Goal: Task Accomplishment & Management: Manage account settings

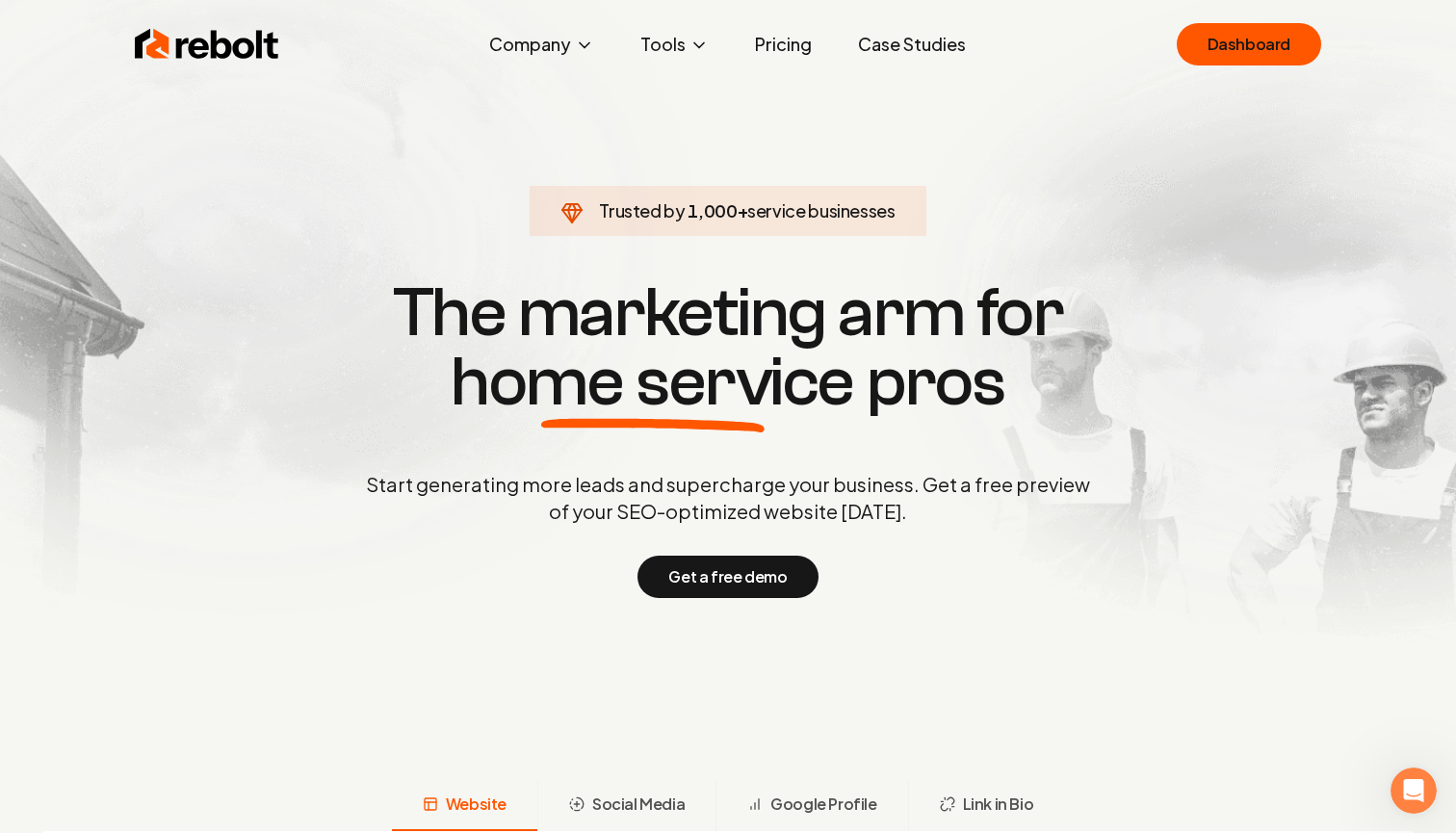
click at [786, 44] on link "Pricing" at bounding box center [783, 44] width 88 height 39
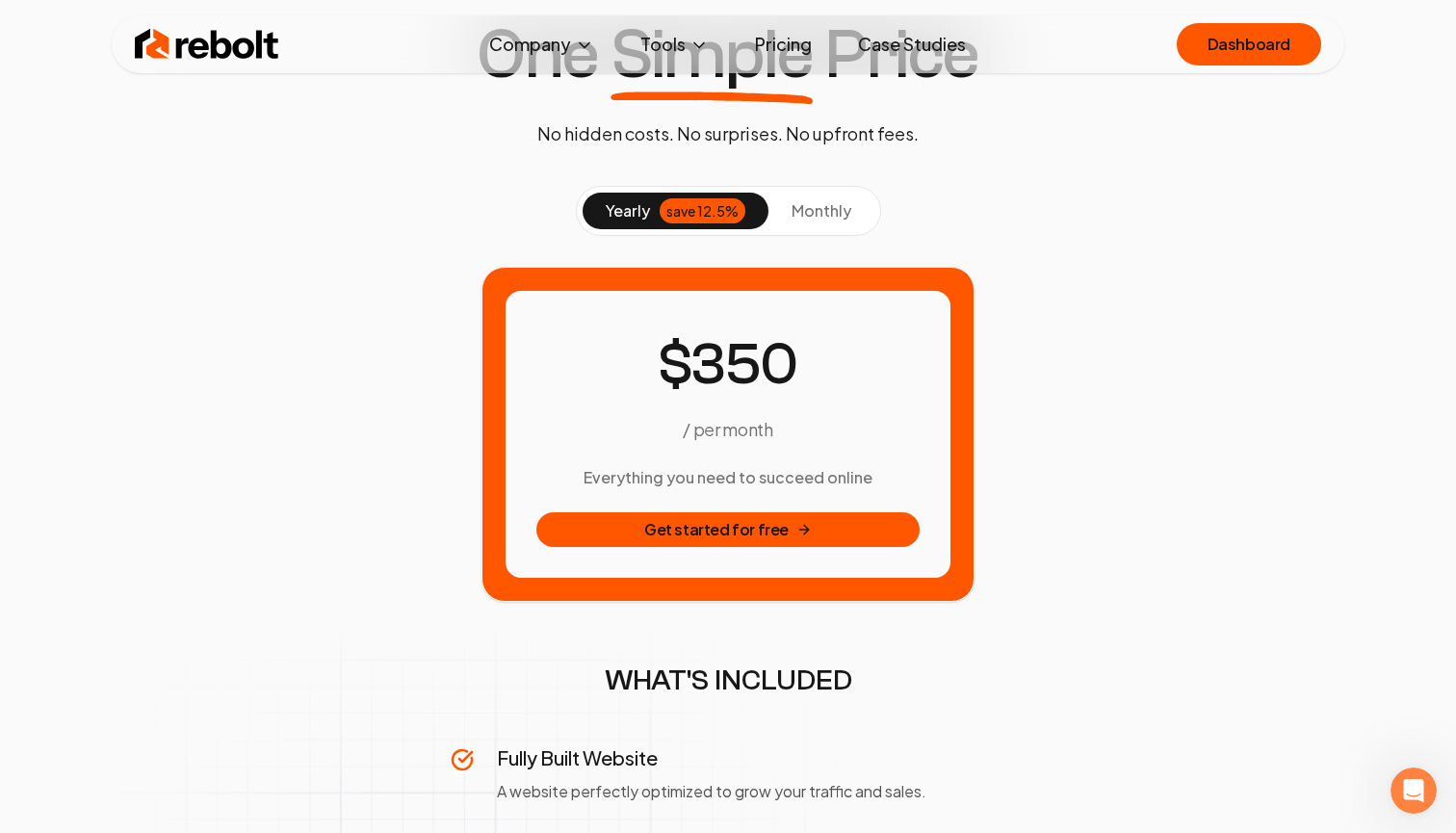
scroll to position [209, 0]
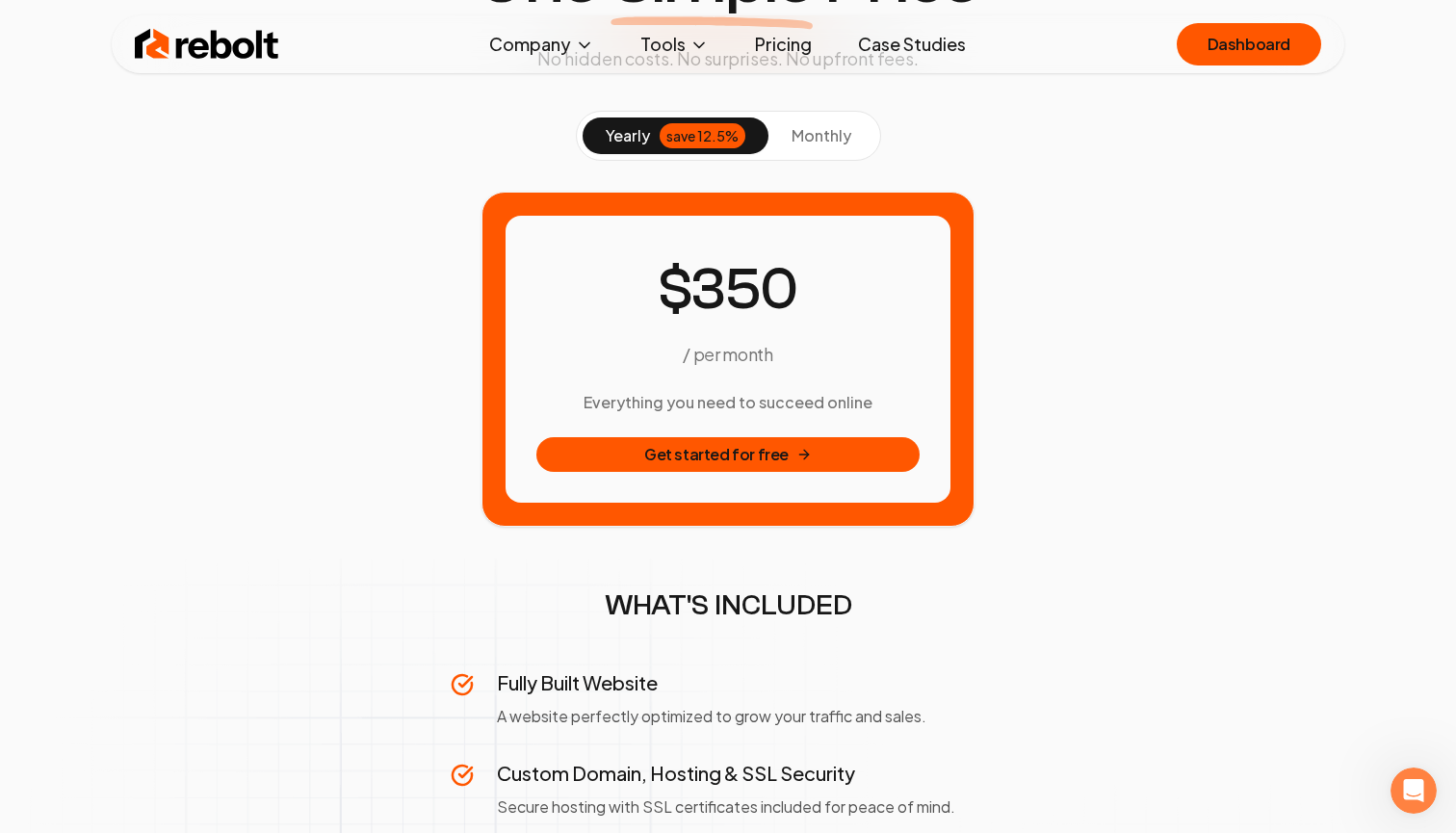
click at [727, 131] on div "save 12.5%" at bounding box center [703, 135] width 86 height 25
click at [825, 128] on span "monthly" at bounding box center [821, 135] width 60 height 20
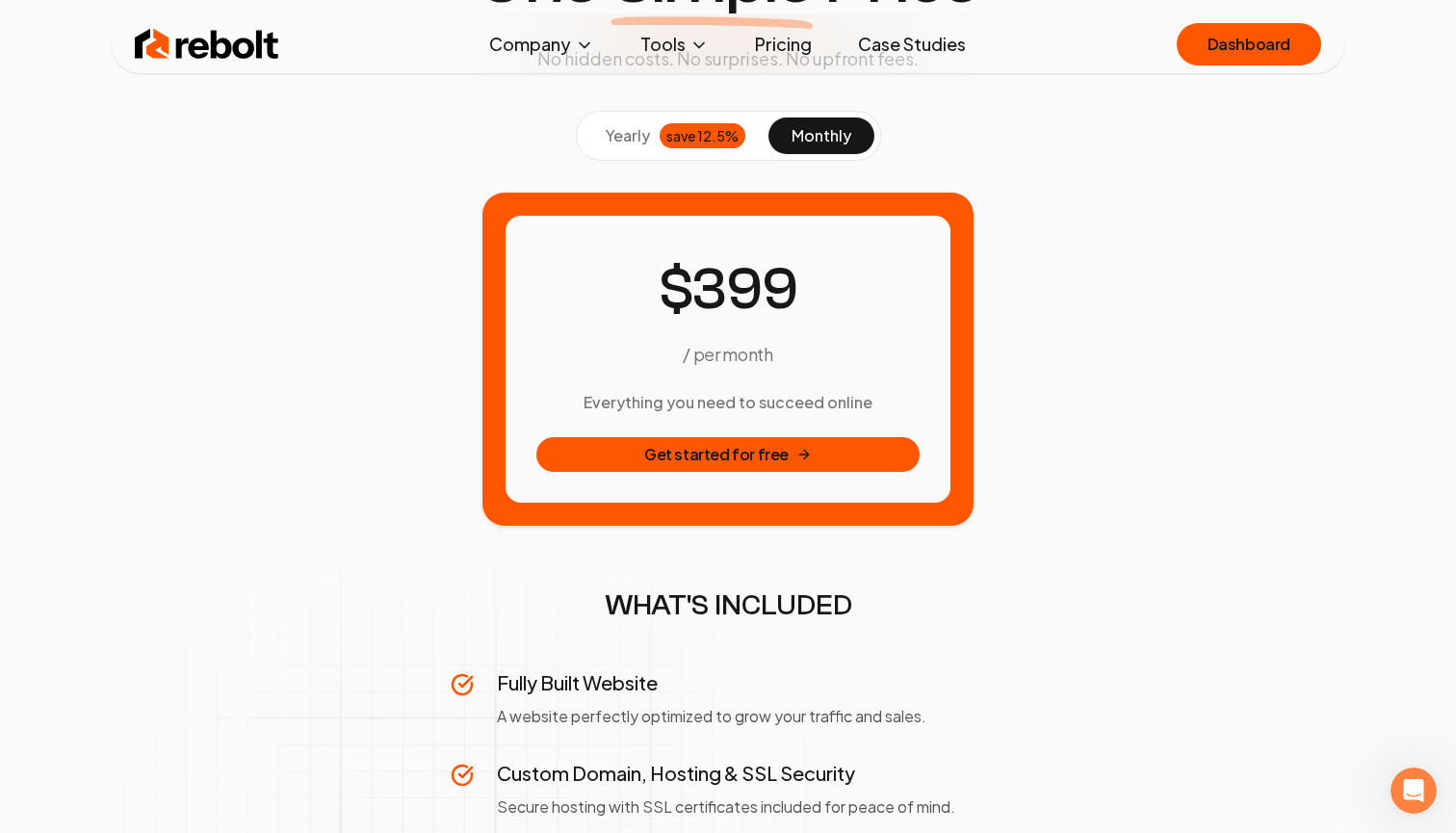
click at [705, 139] on div "save 12.5%" at bounding box center [703, 135] width 86 height 25
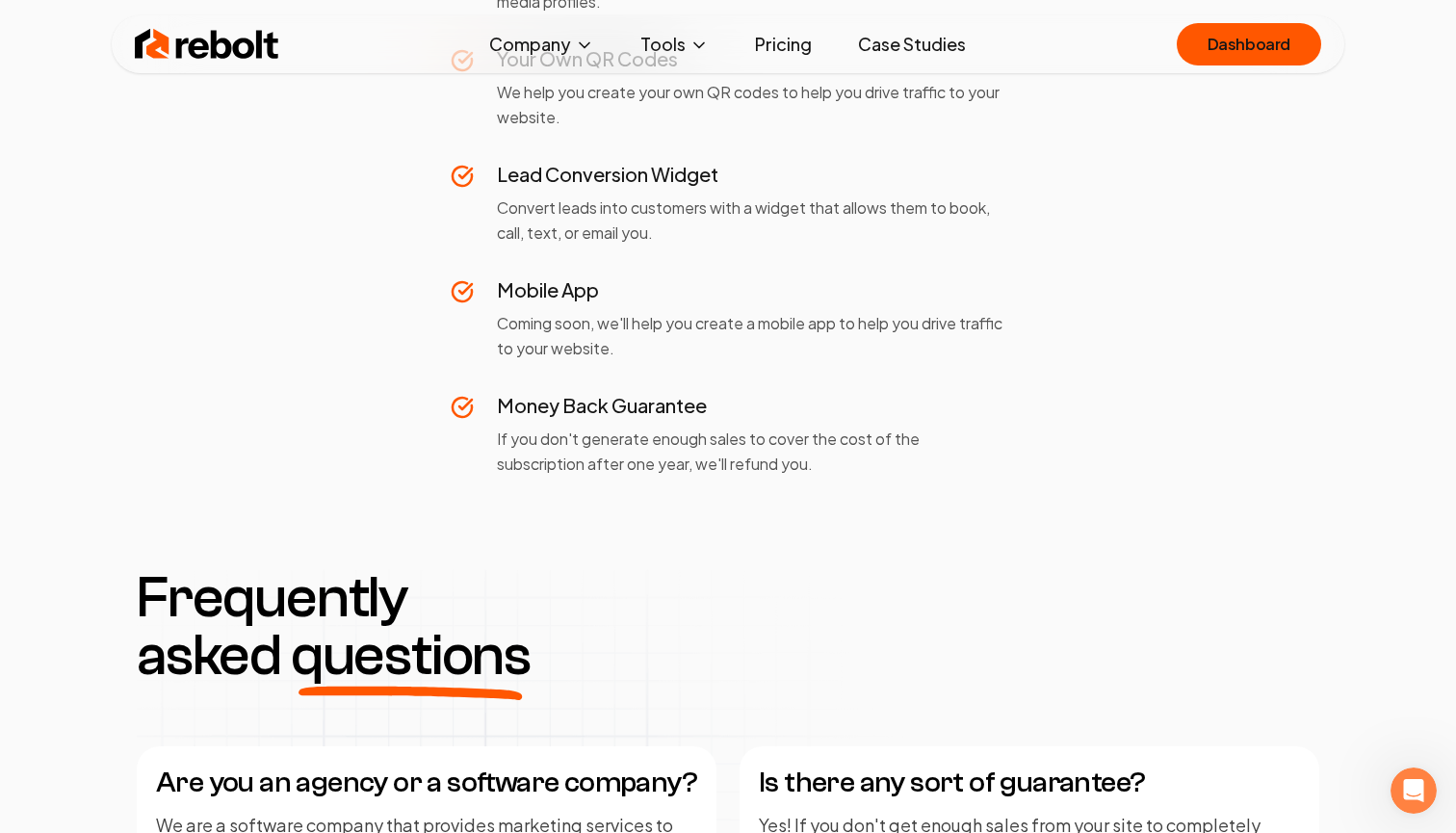
scroll to position [1754, 0]
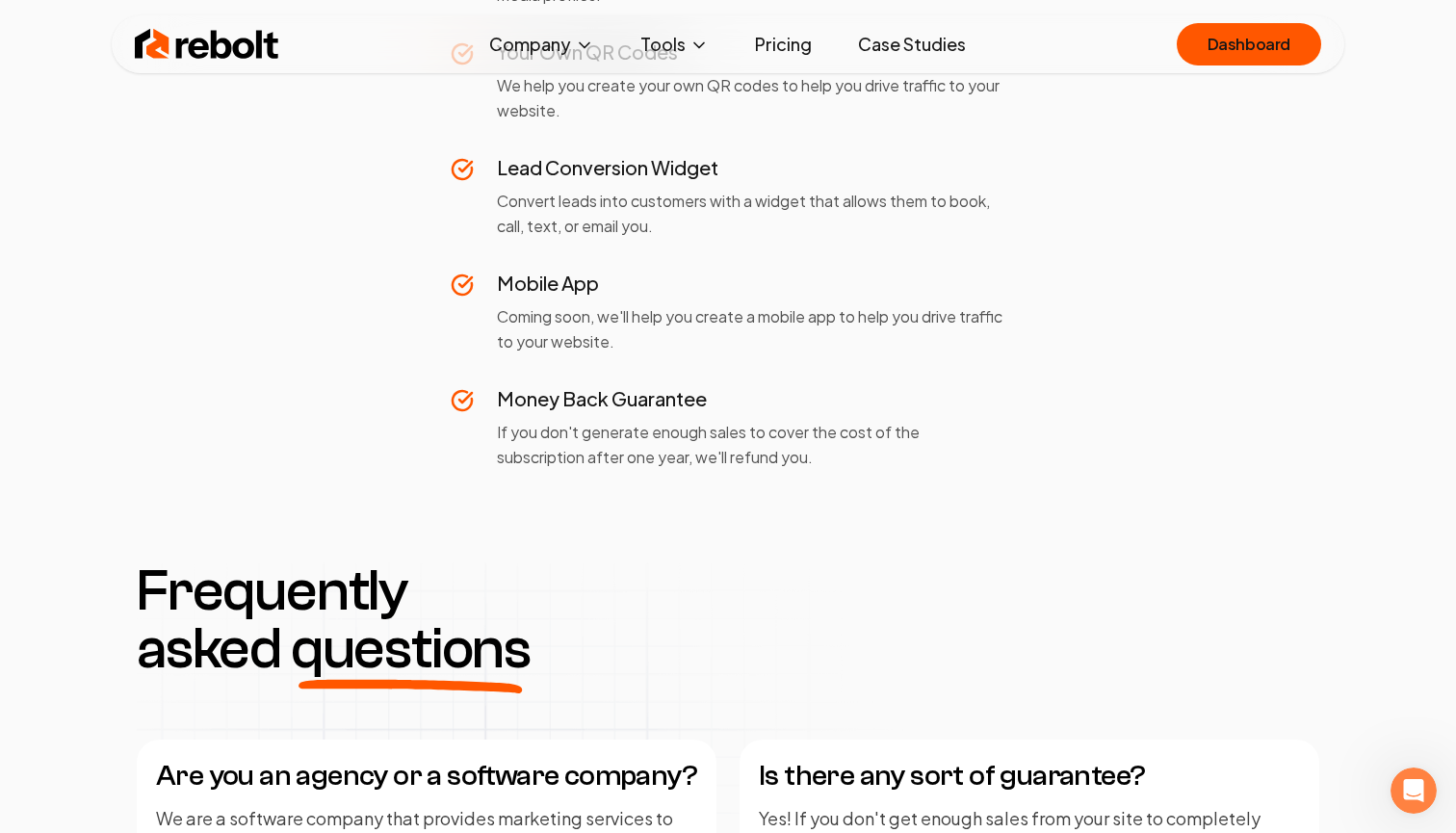
click at [1229, 71] on div "Rebolt Company About Blog Jobs Help Center Tools Google Review QR Code Generato…" at bounding box center [728, 44] width 1233 height 58
click at [1243, 35] on link "Dashboard" at bounding box center [1249, 44] width 145 height 42
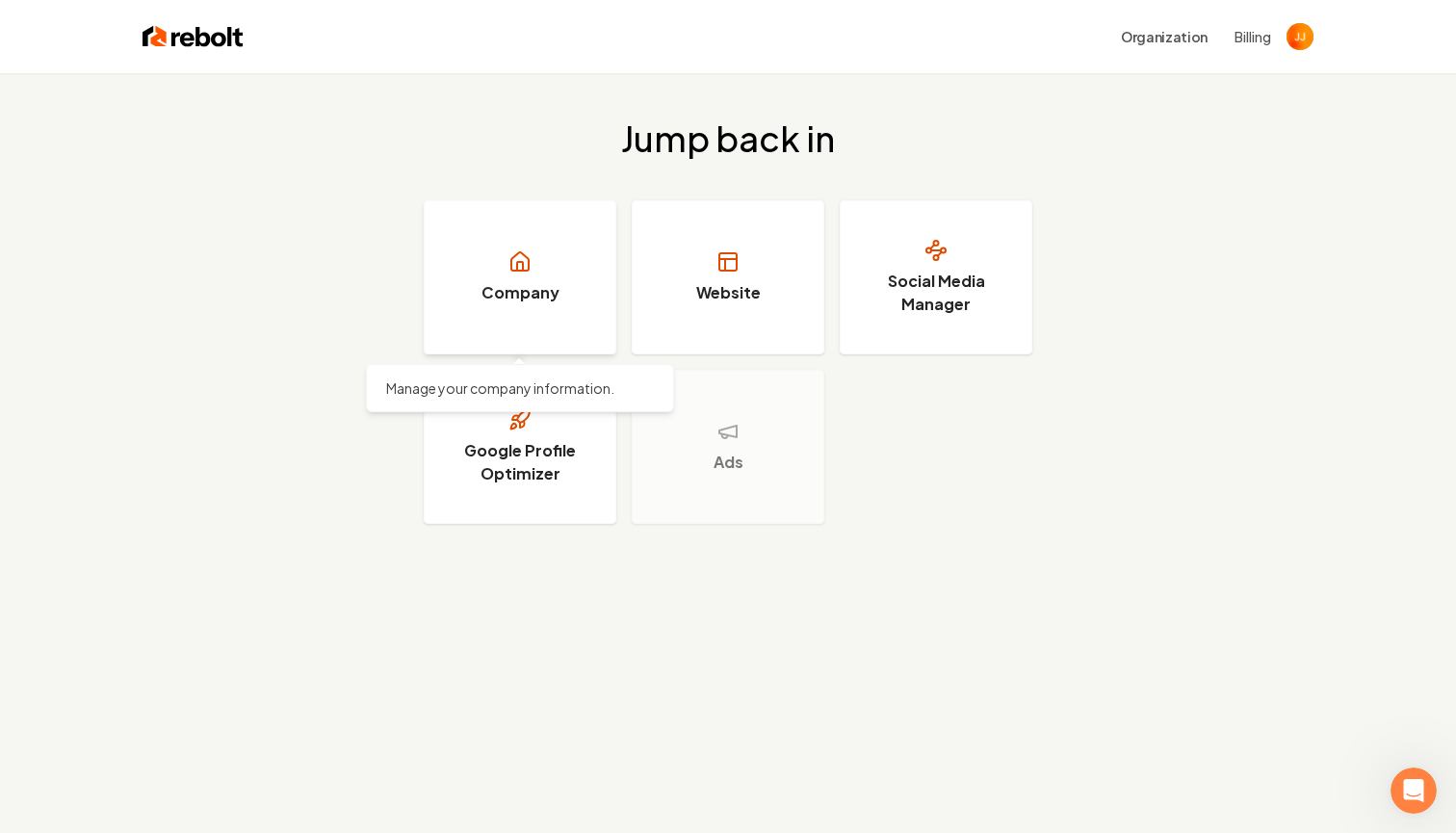
click at [548, 334] on link "Company" at bounding box center [520, 278] width 193 height 154
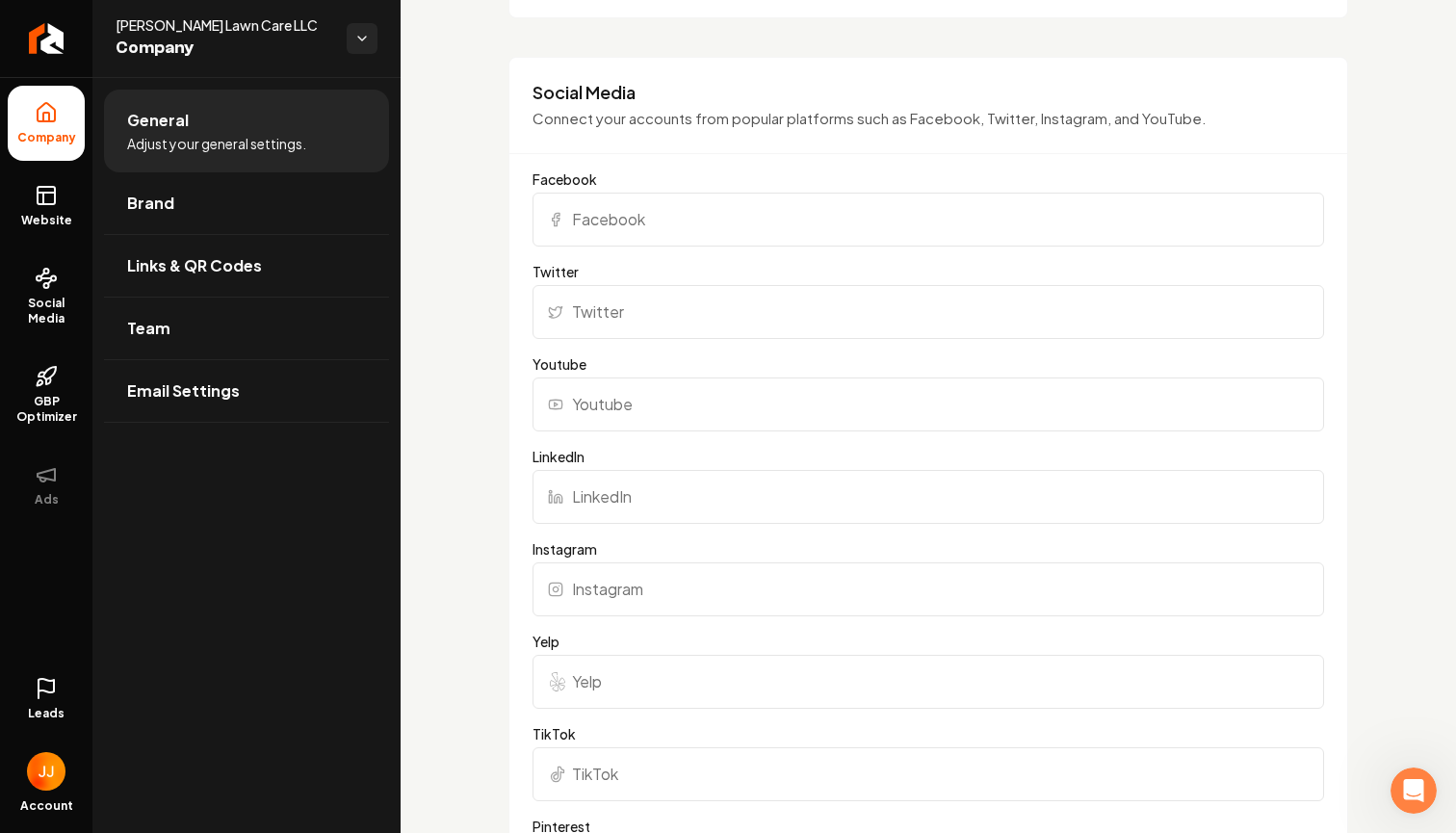
scroll to position [1763, 0]
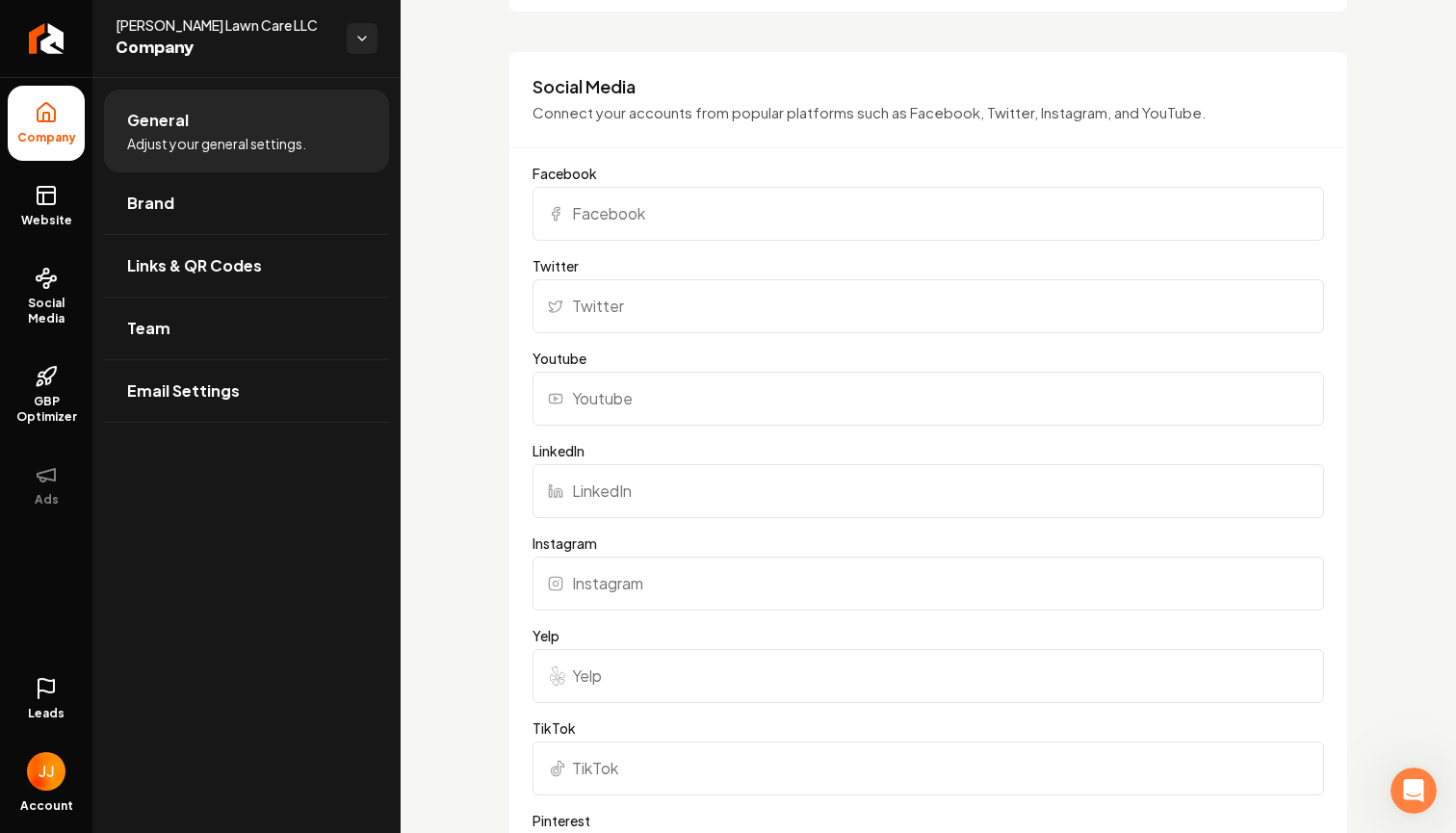
click at [731, 220] on input "Facebook" at bounding box center [928, 214] width 791 height 54
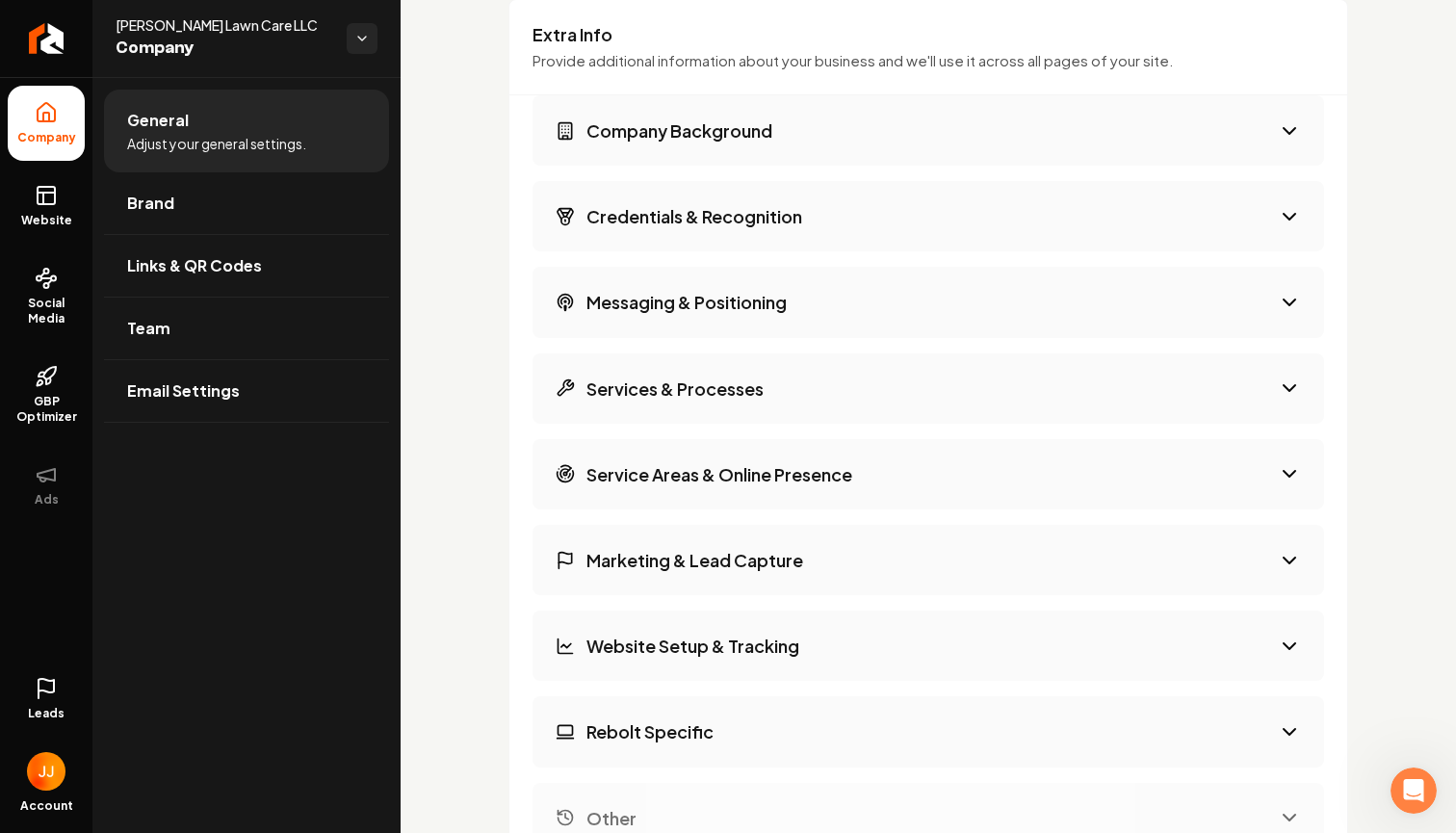
scroll to position [2998, 0]
click at [991, 123] on button "Company Background" at bounding box center [928, 129] width 791 height 70
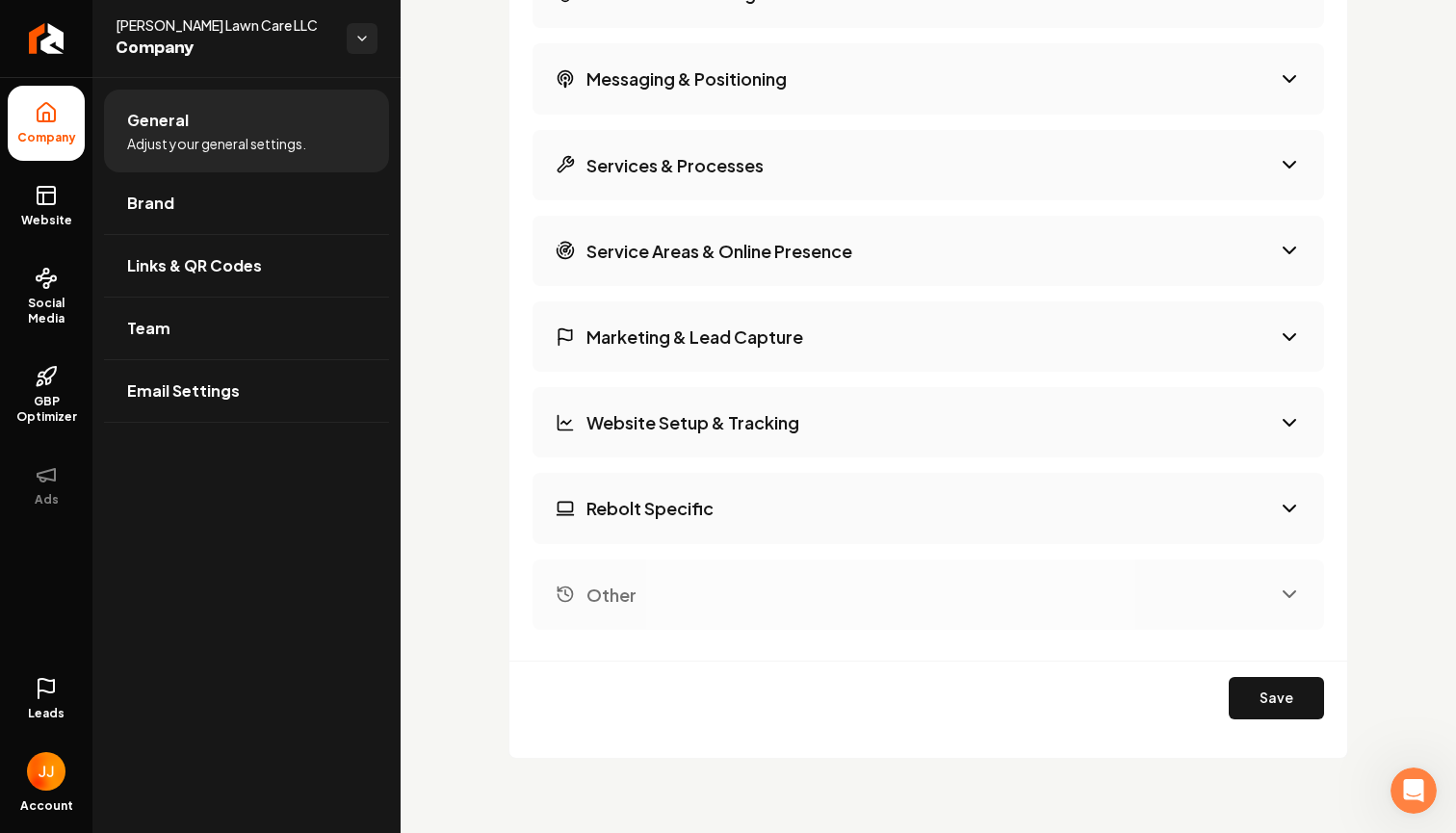
scroll to position [4409, 0]
click at [223, 216] on link "Brand" at bounding box center [246, 204] width 285 height 62
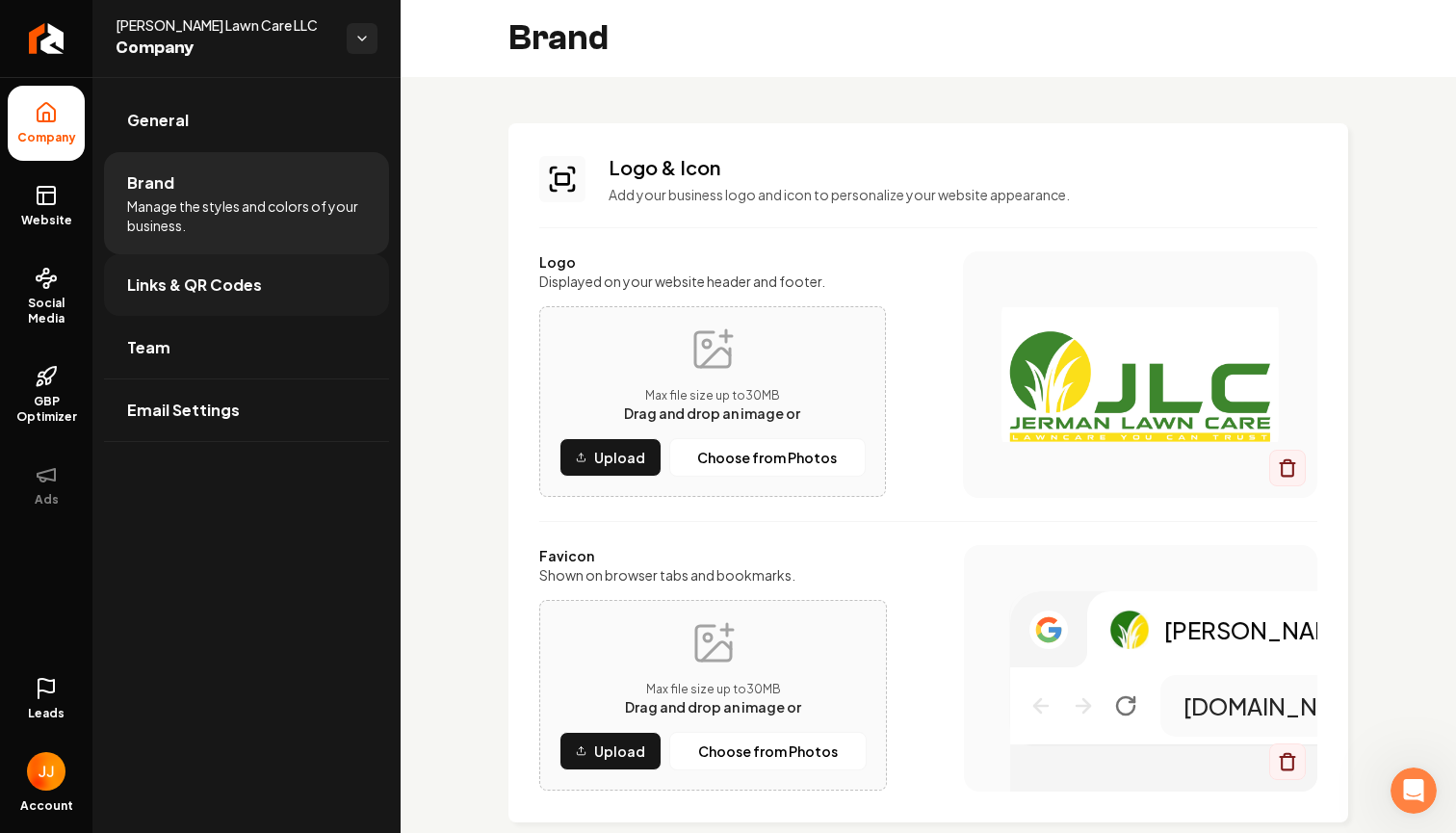
click at [188, 279] on span "Links & QR Codes" at bounding box center [194, 285] width 135 height 23
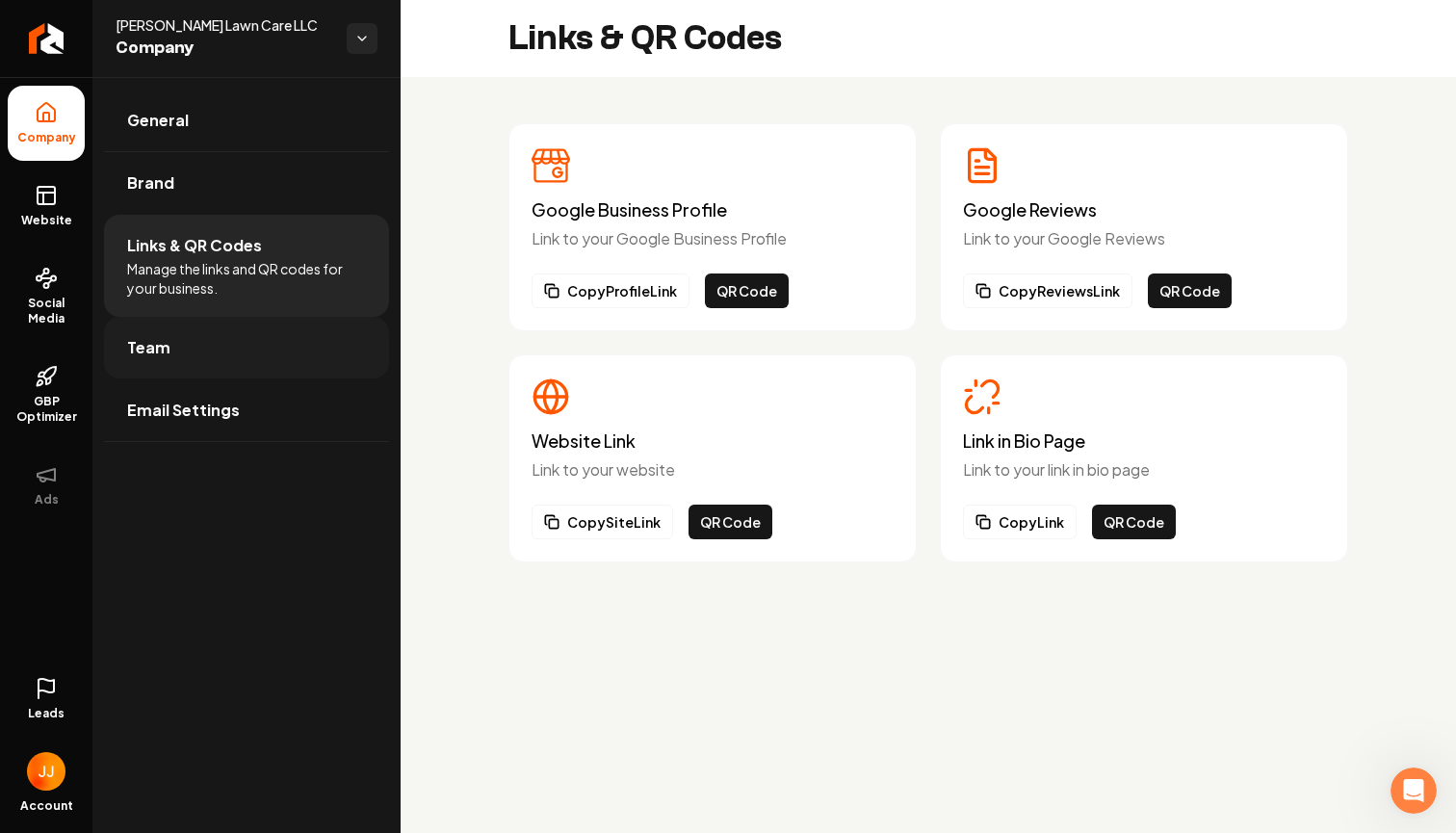
click at [219, 353] on link "Team" at bounding box center [246, 348] width 285 height 62
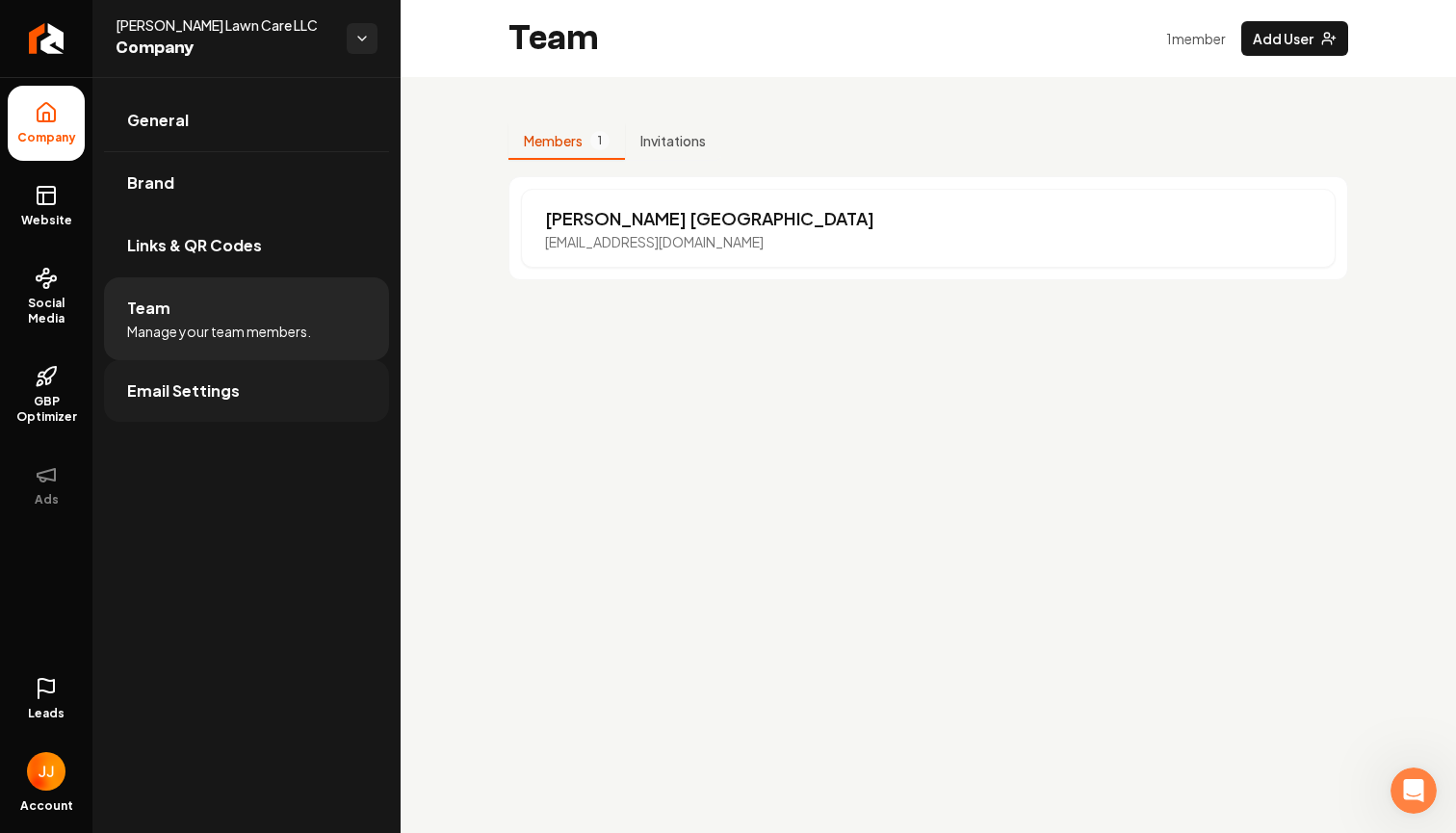
click at [247, 386] on link "Email Settings" at bounding box center [246, 392] width 285 height 62
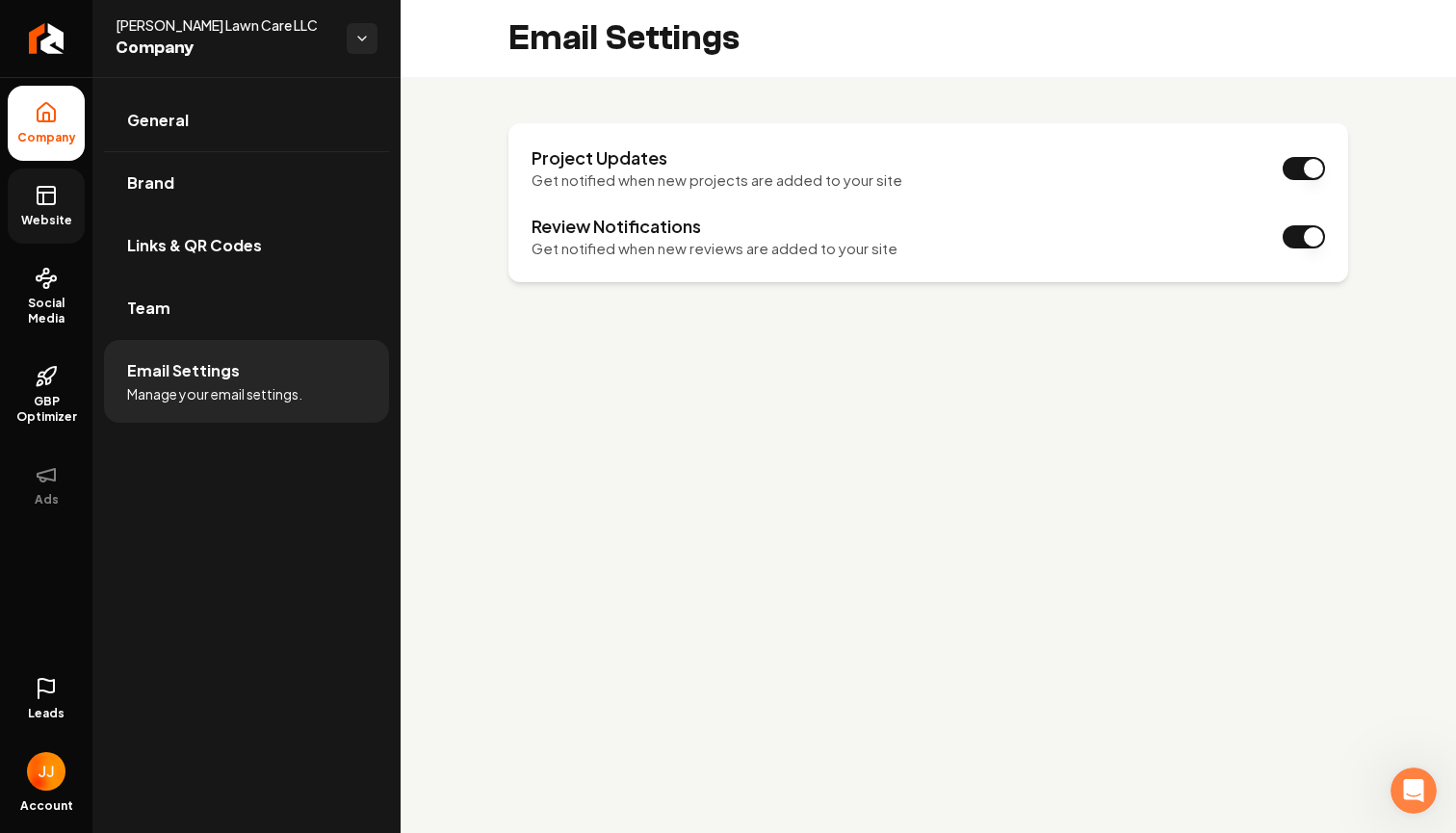
click at [64, 219] on span "Website" at bounding box center [46, 220] width 67 height 15
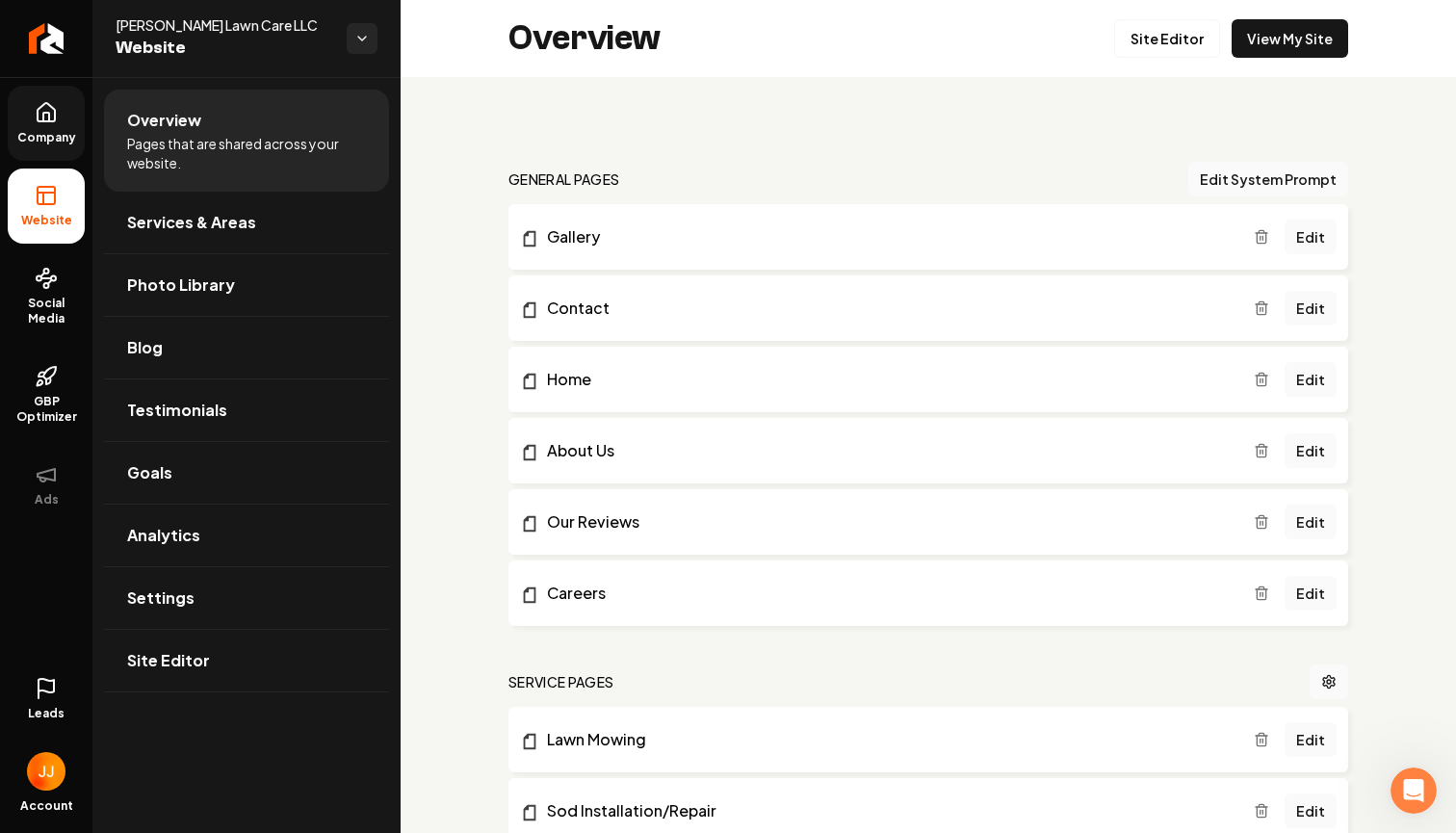
click at [62, 129] on link "Company" at bounding box center [46, 123] width 77 height 75
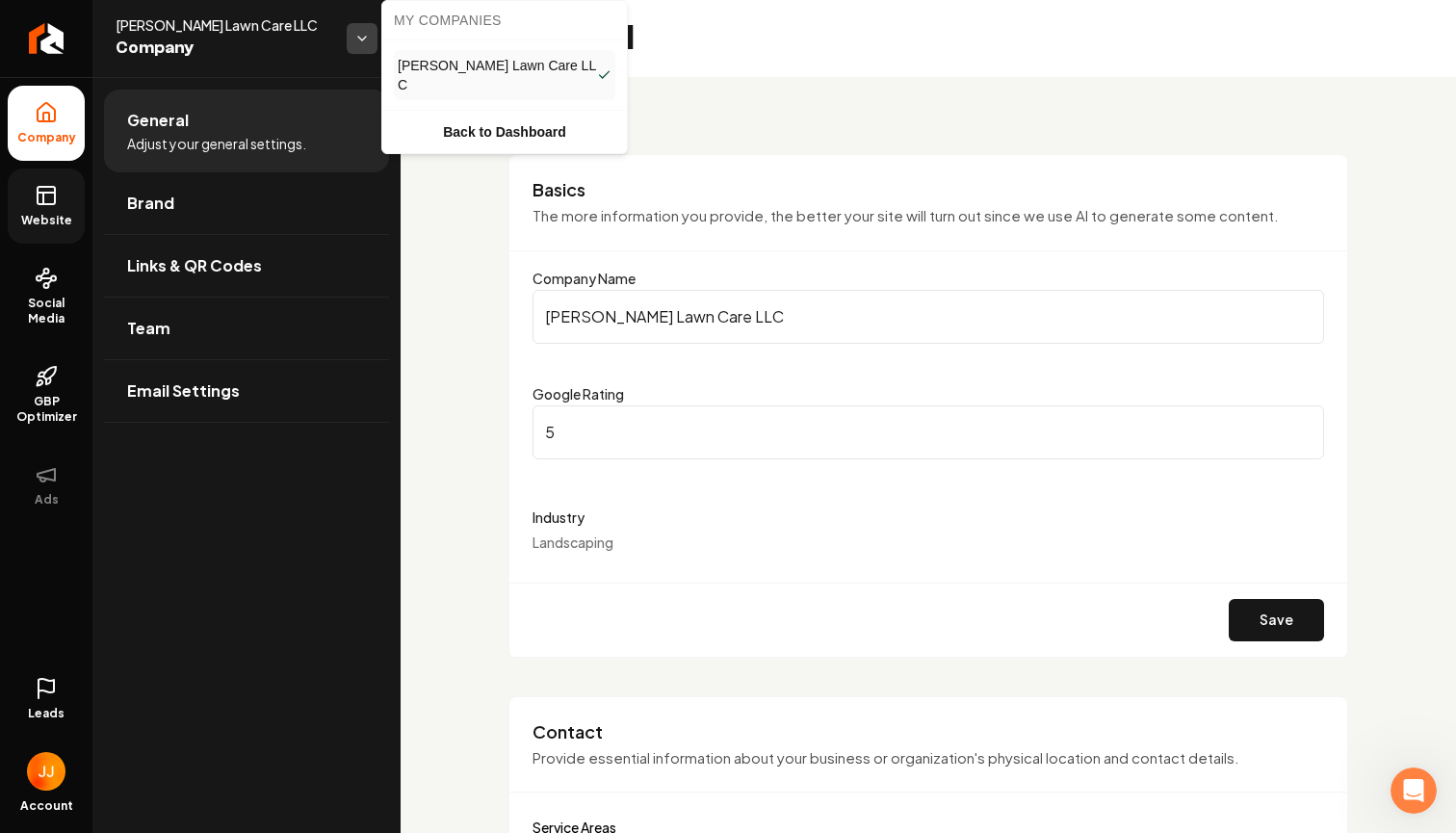
click at [359, 36] on html "Company Website Social Media GBP Optimizer Ads Leads Account [PERSON_NAME] Lawn…" at bounding box center [728, 416] width 1456 height 833
click at [284, 53] on html "Company Website Social Media GBP Optimizer Ads Leads Account [PERSON_NAME] Lawn…" at bounding box center [728, 416] width 1456 height 833
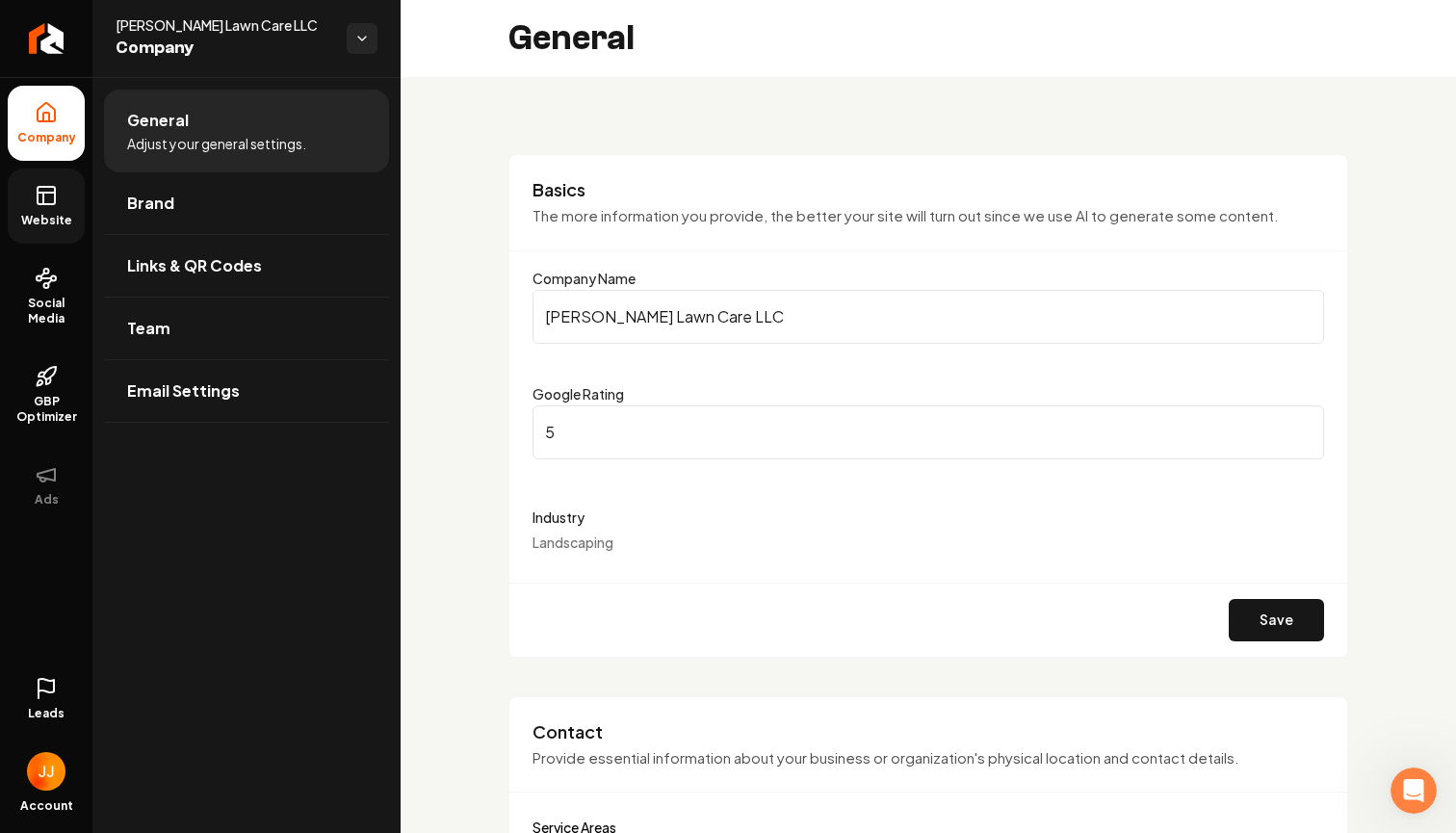
click at [45, 760] on img "Open user button" at bounding box center [46, 771] width 39 height 39
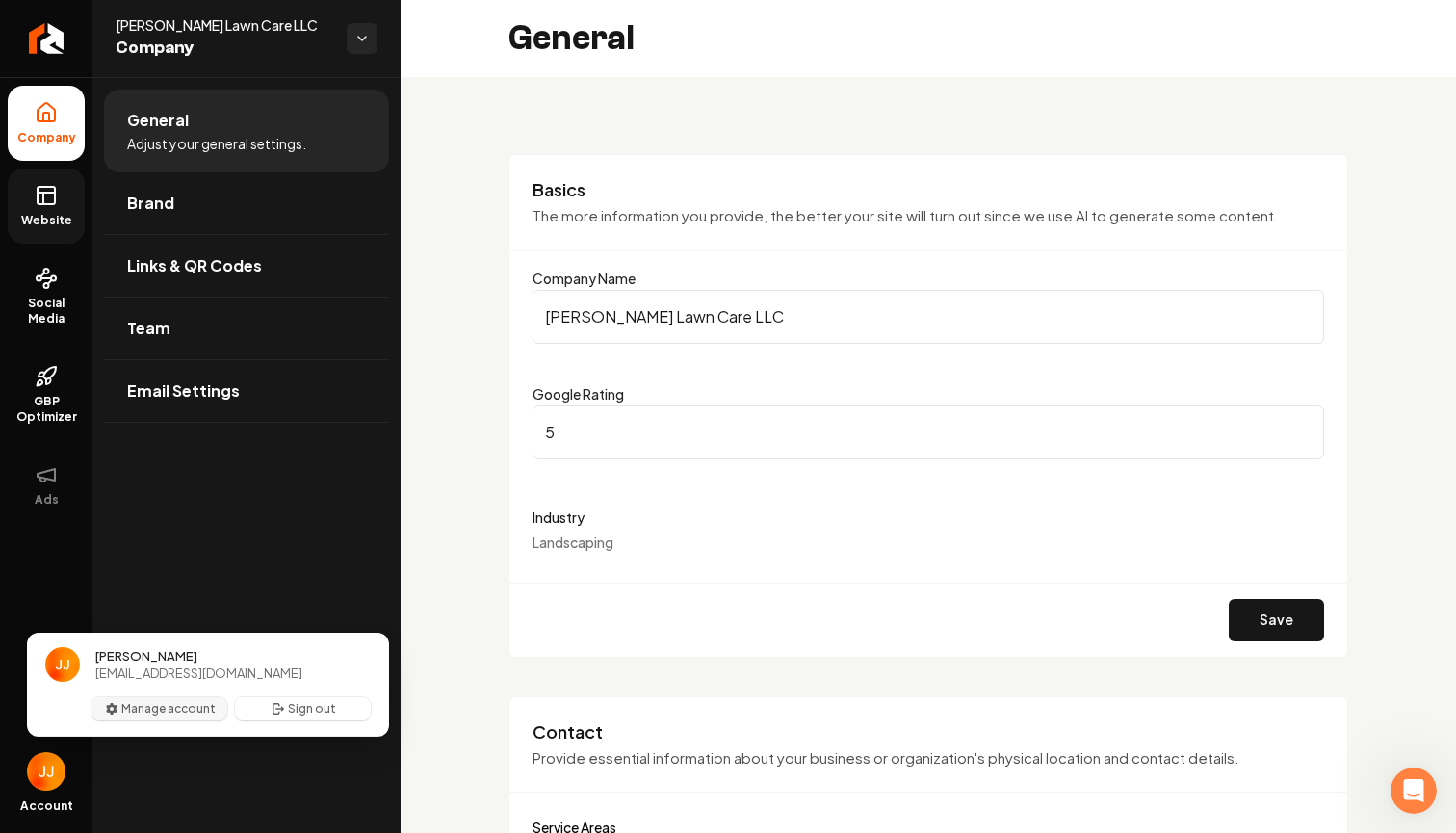
click at [177, 708] on button "Manage account" at bounding box center [160, 708] width 136 height 23
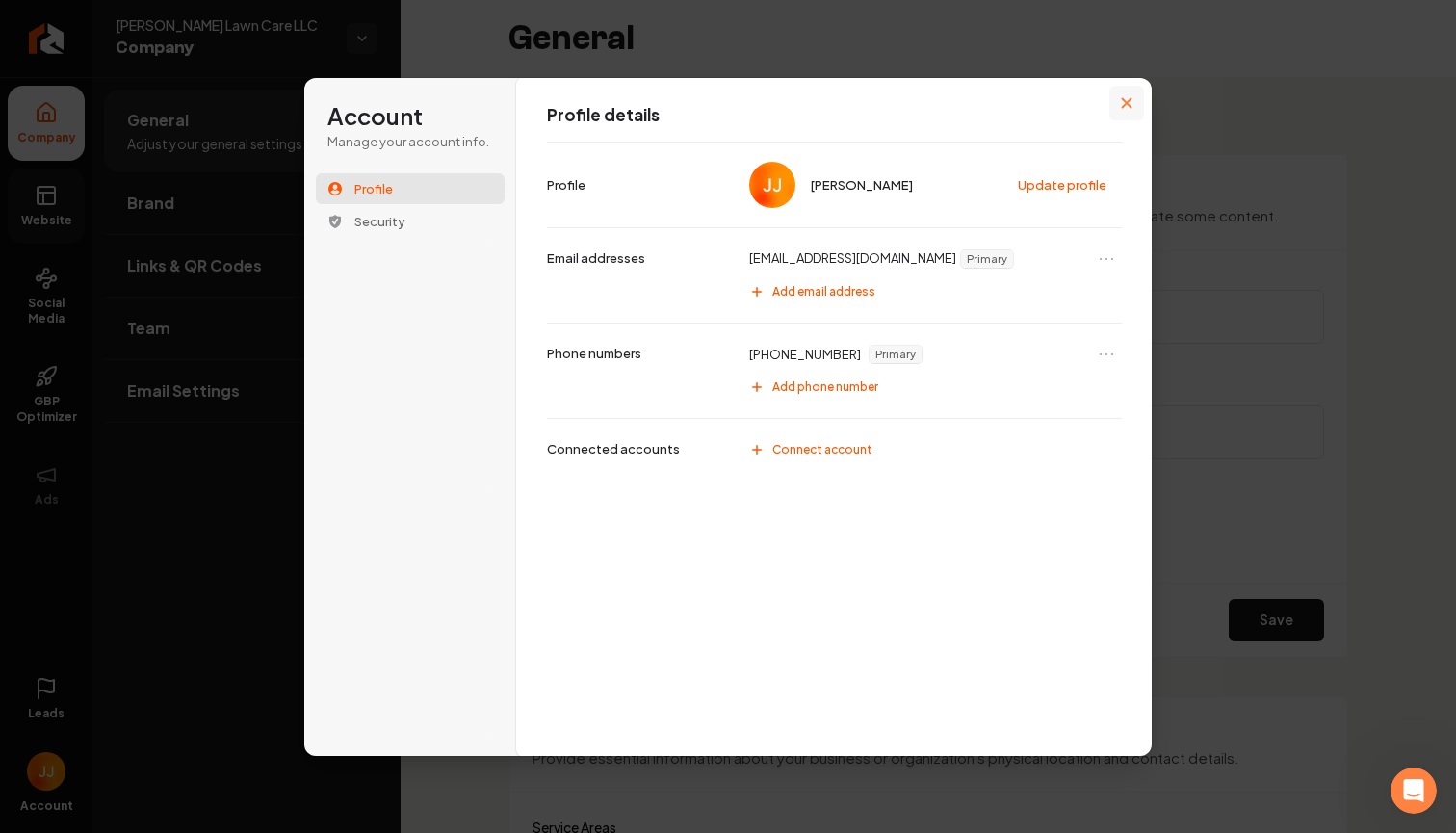
click at [1123, 97] on icon "Close modal" at bounding box center [1127, 103] width 12 height 12
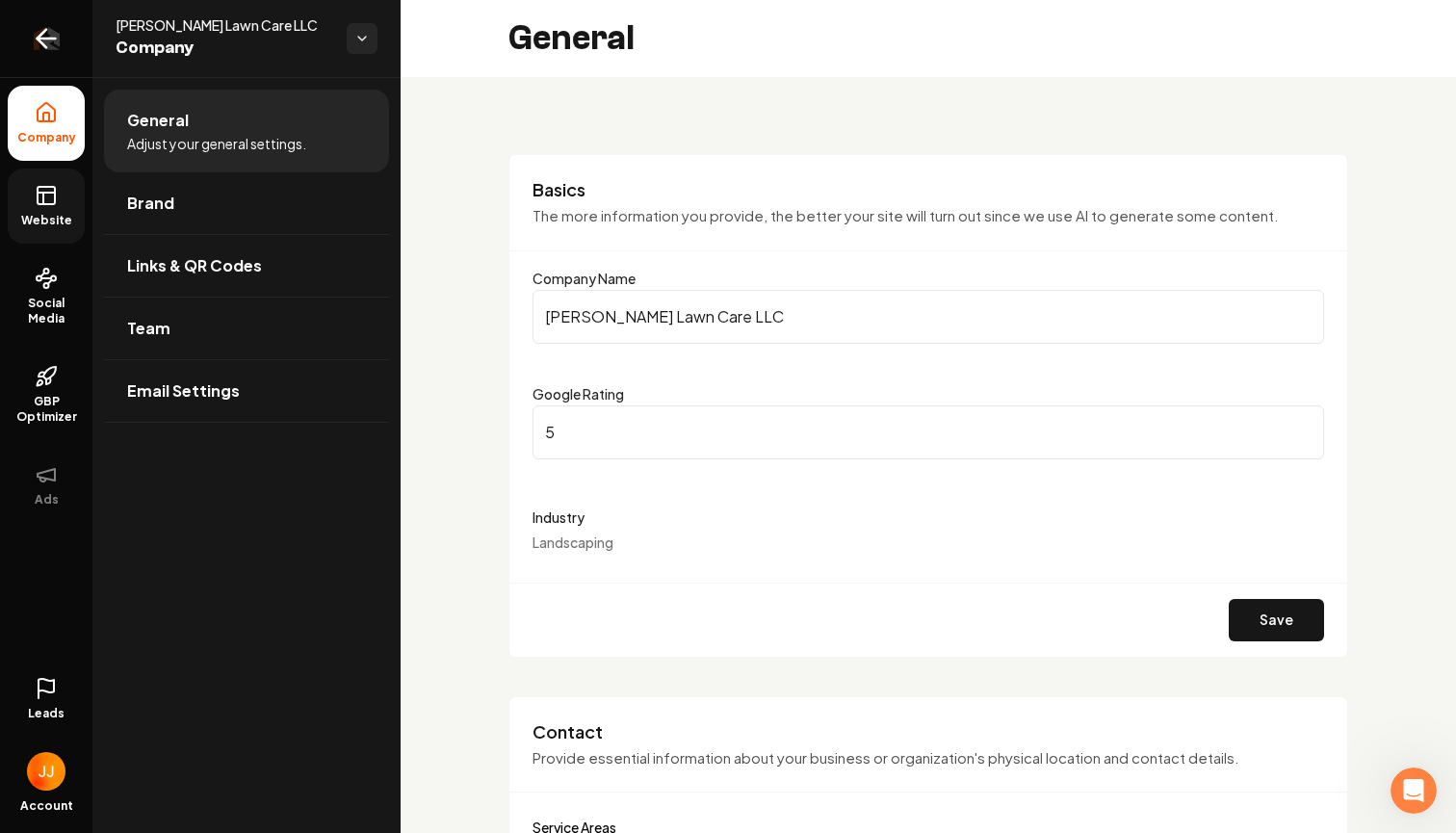
click at [48, 42] on icon "Return to dashboard" at bounding box center [46, 38] width 31 height 31
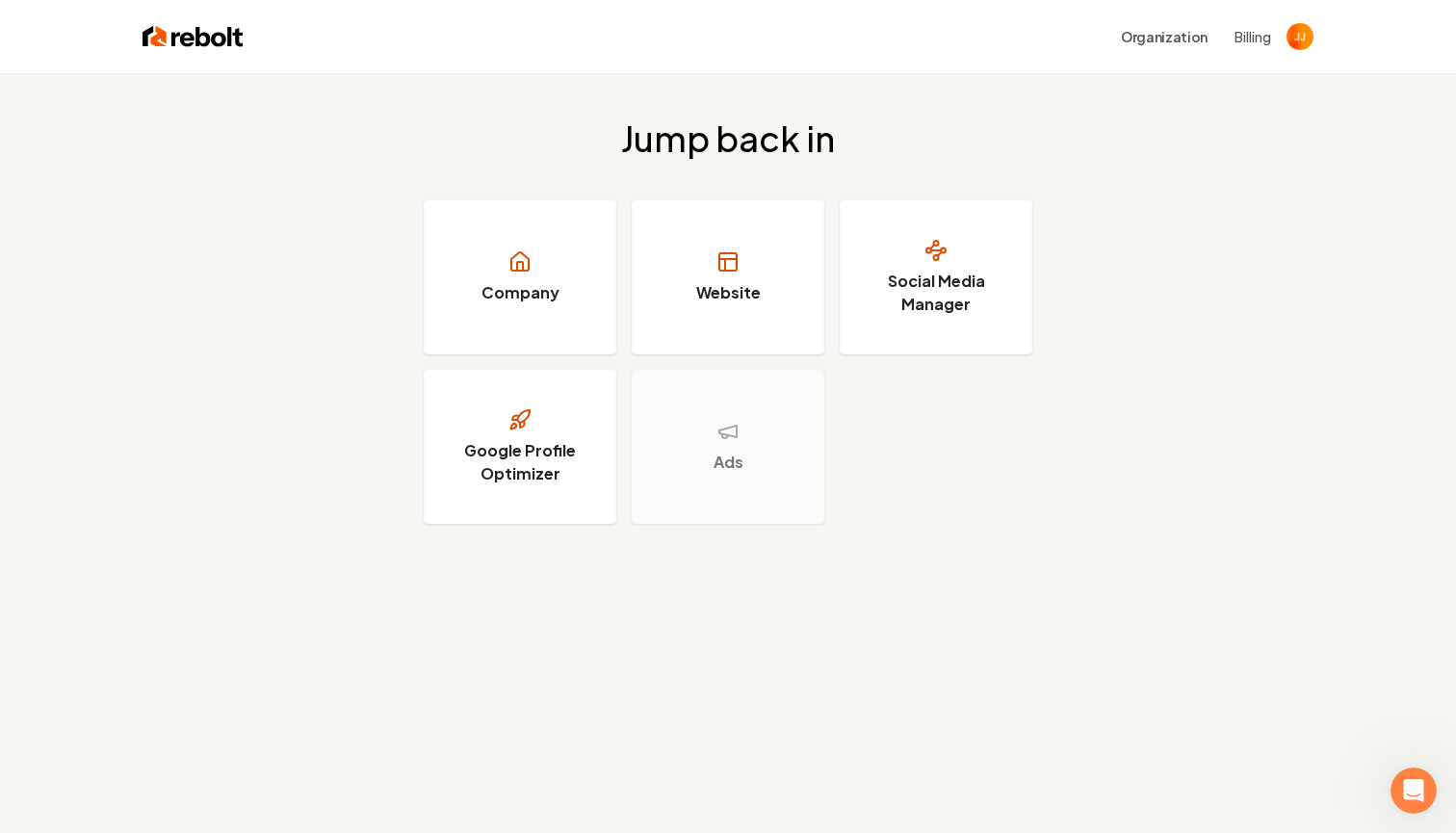
click at [1299, 34] on img "Open user button" at bounding box center [1300, 36] width 27 height 27
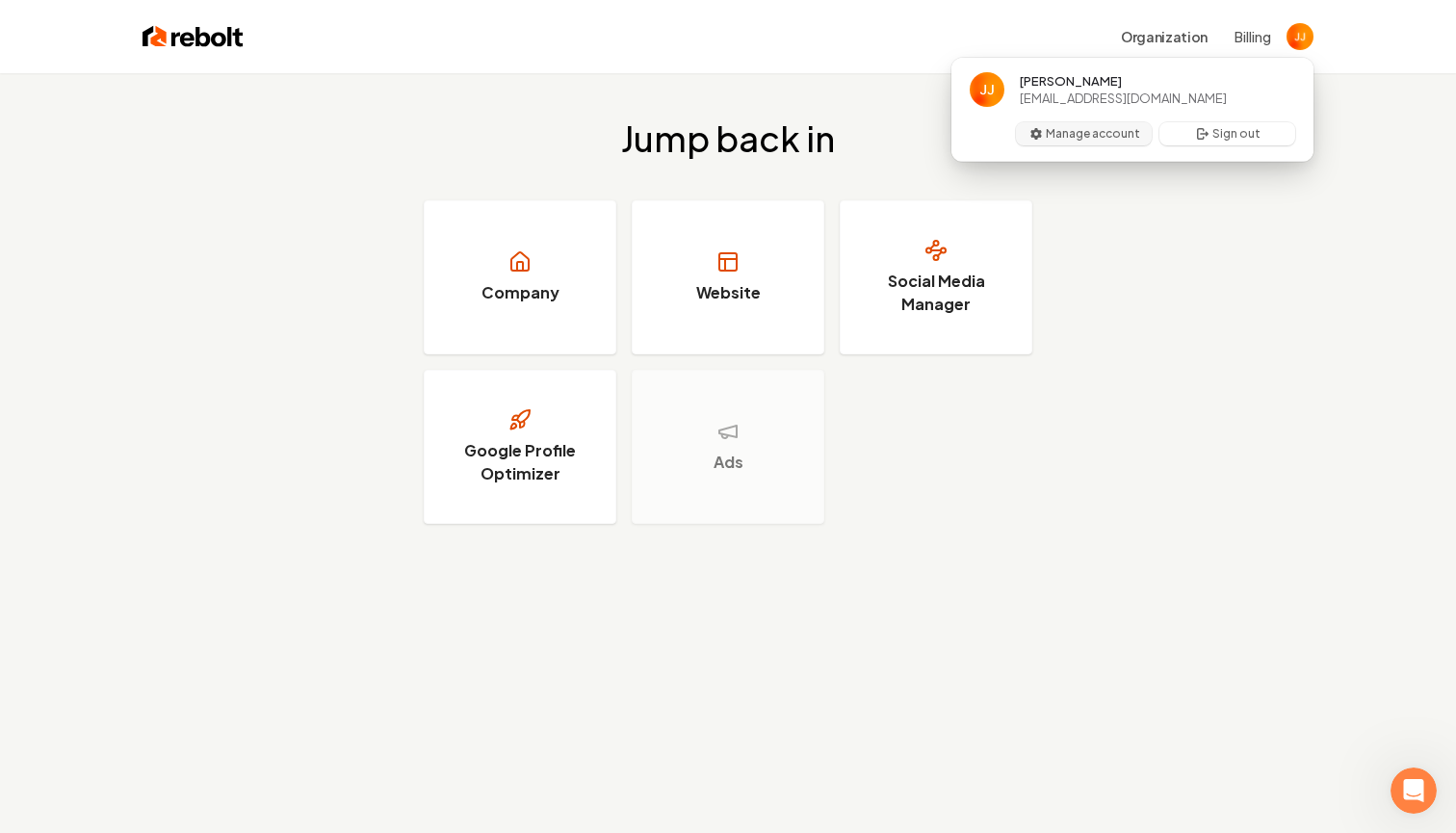
click at [1073, 129] on button "Manage account" at bounding box center [1084, 133] width 136 height 23
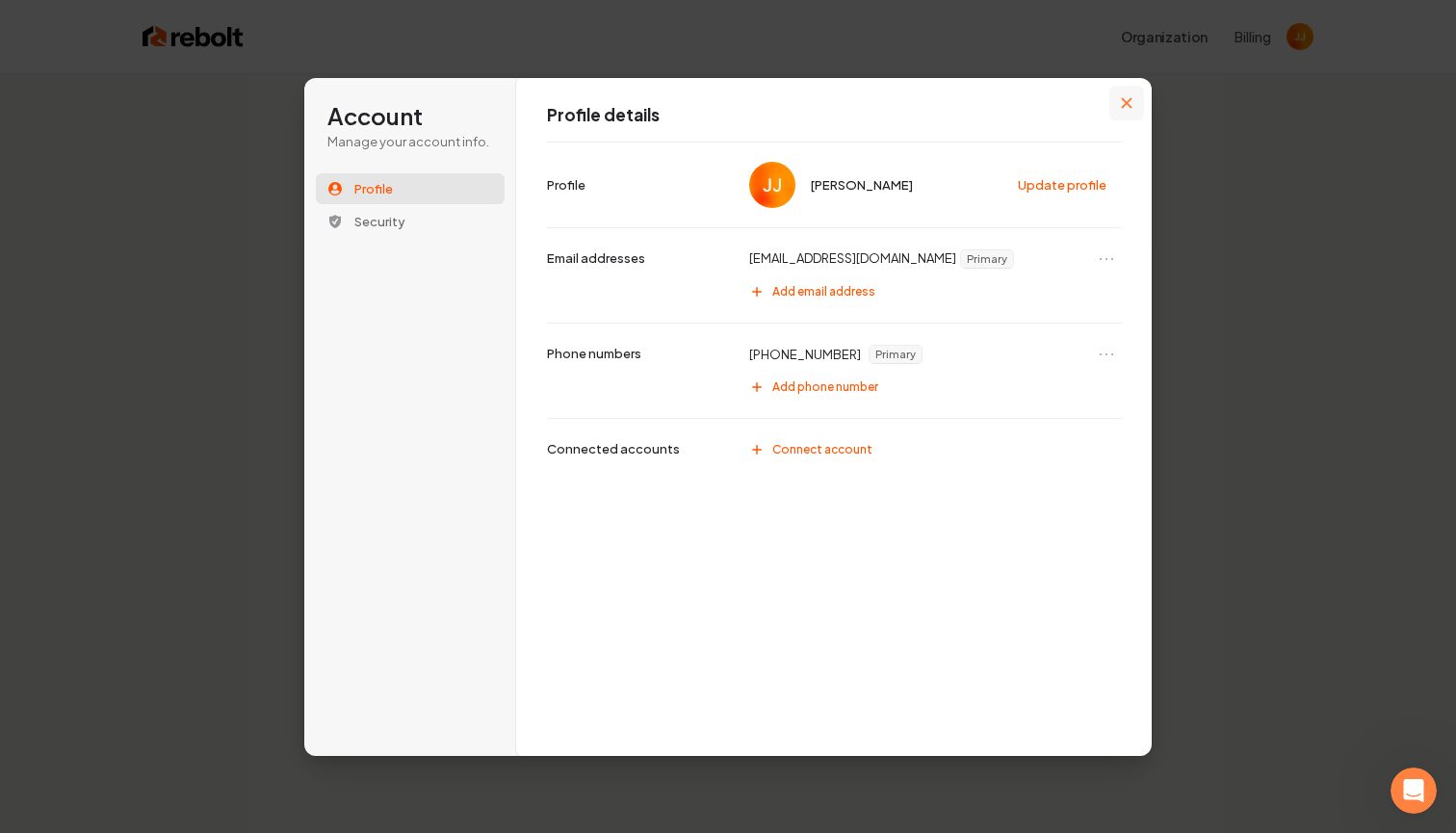
click at [1123, 110] on button "Close modal" at bounding box center [1126, 103] width 35 height 35
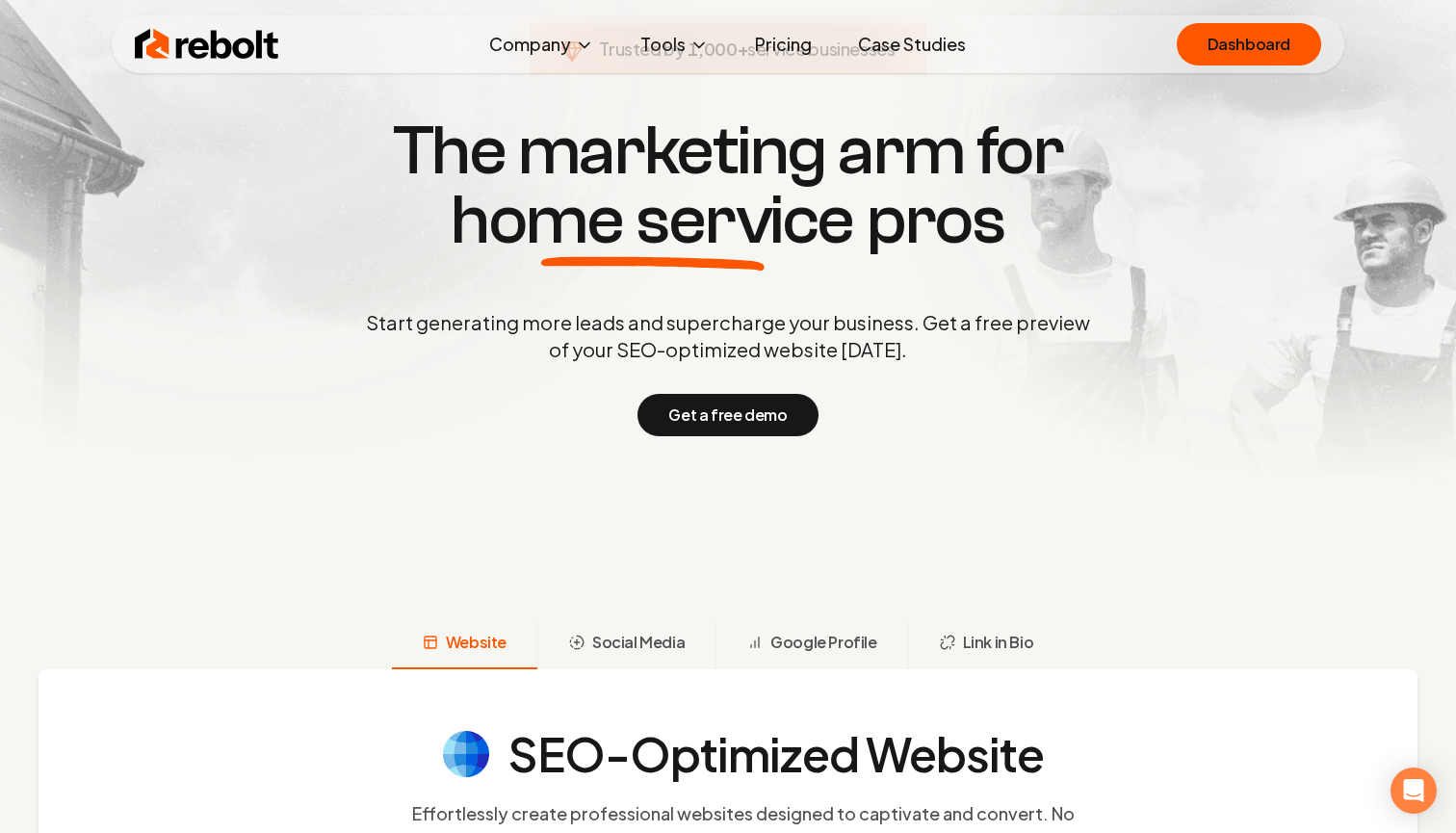
scroll to position [166, 0]
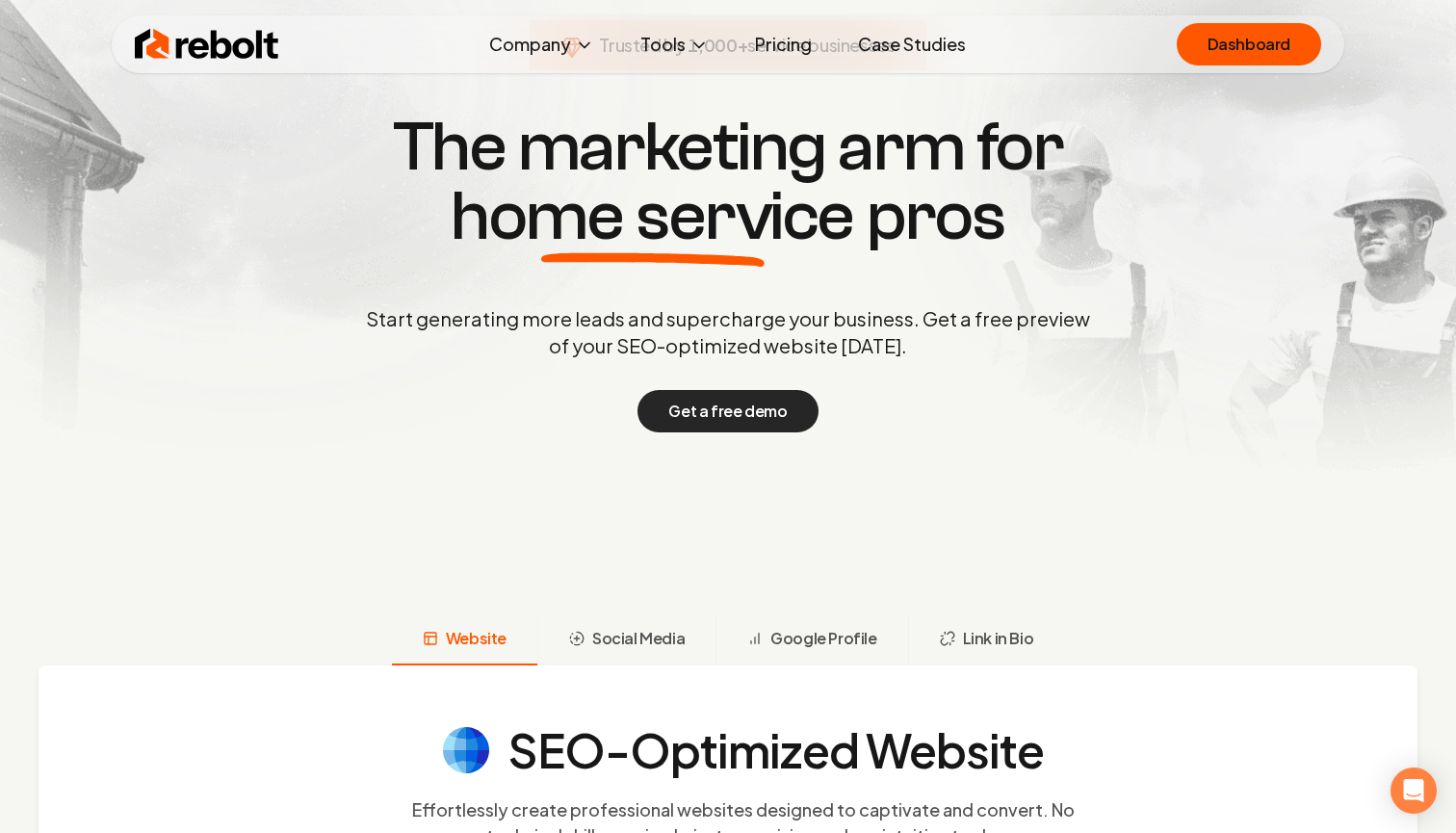
click at [732, 415] on button "Get a free demo" at bounding box center [728, 411] width 180 height 42
